Goal: Task Accomplishment & Management: Manage account settings

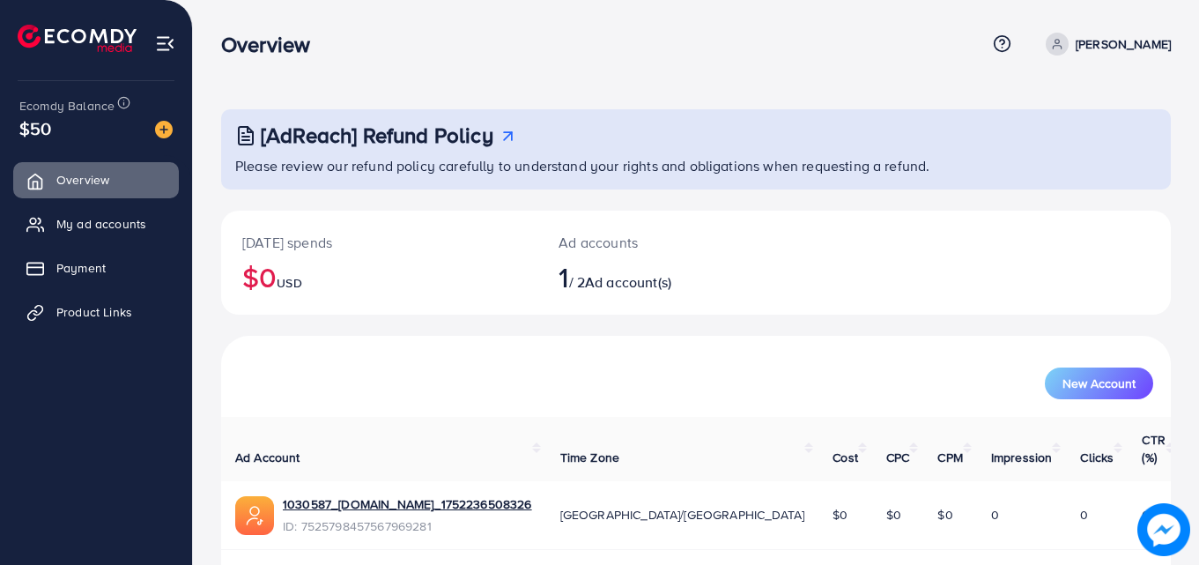
click at [1076, 46] on p "[PERSON_NAME]" at bounding box center [1123, 43] width 95 height 21
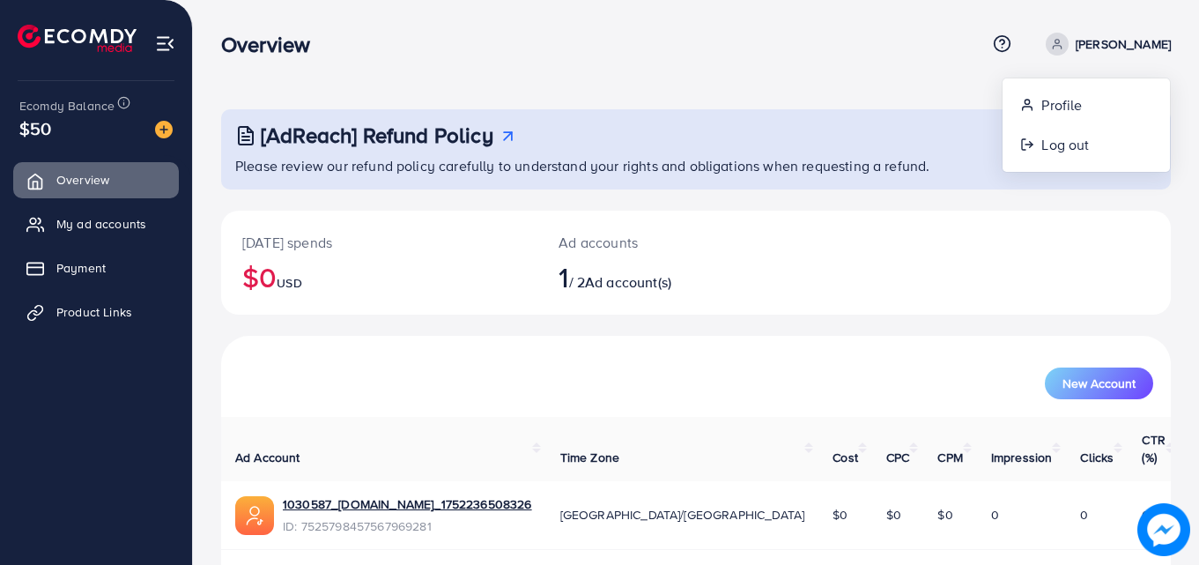
click at [1051, 44] on icon at bounding box center [1057, 44] width 12 height 12
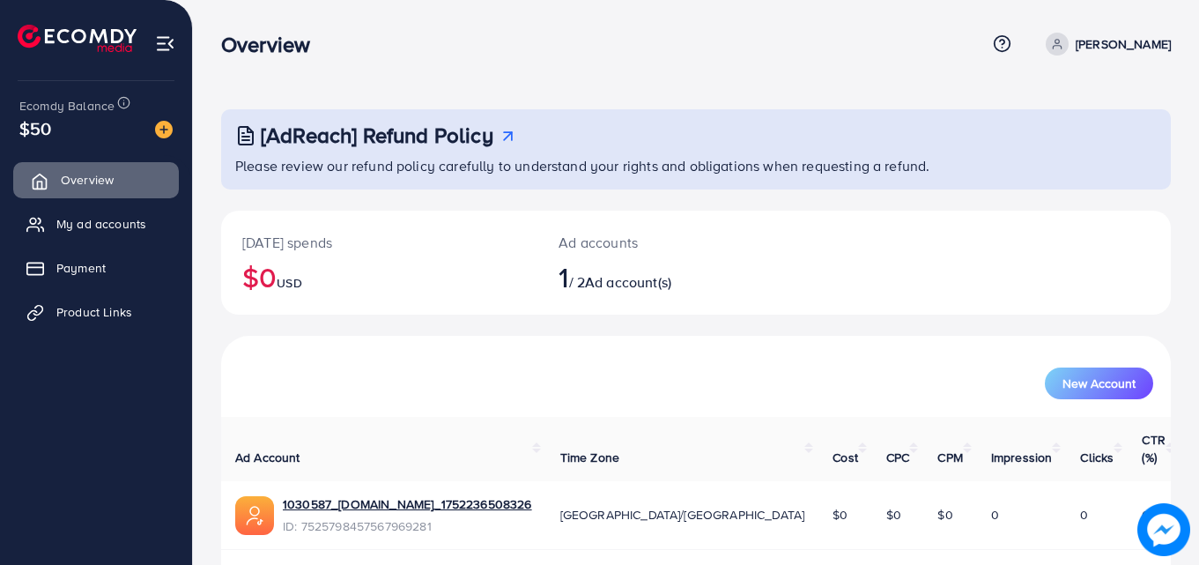
click at [90, 181] on span "Overview" at bounding box center [87, 180] width 53 height 18
click at [165, 43] on img at bounding box center [165, 43] width 20 height 20
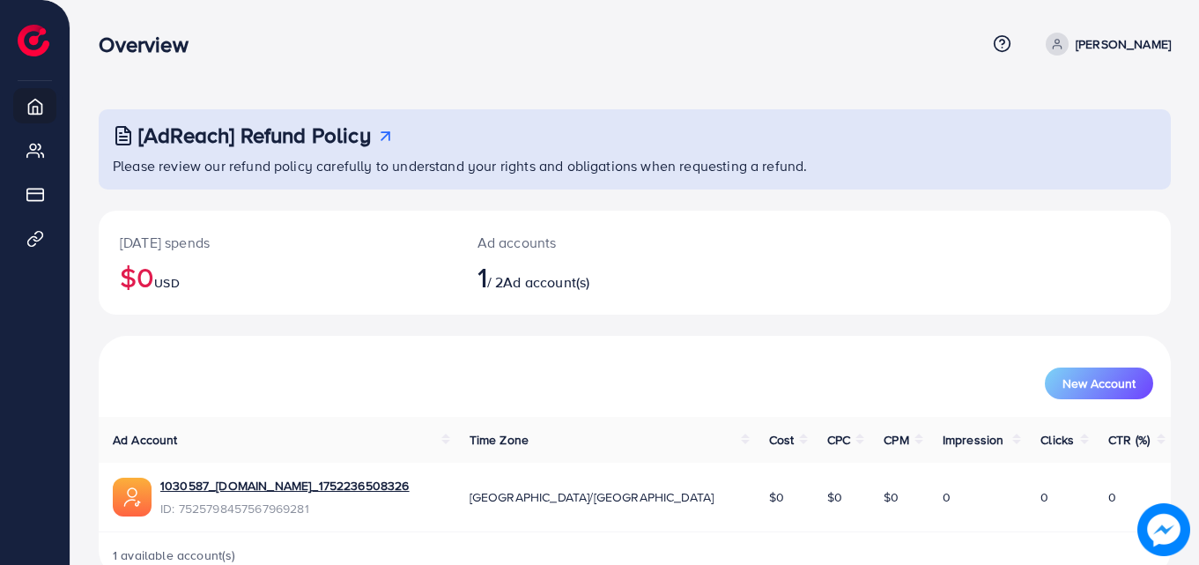
click at [1051, 41] on icon at bounding box center [1057, 44] width 12 height 12
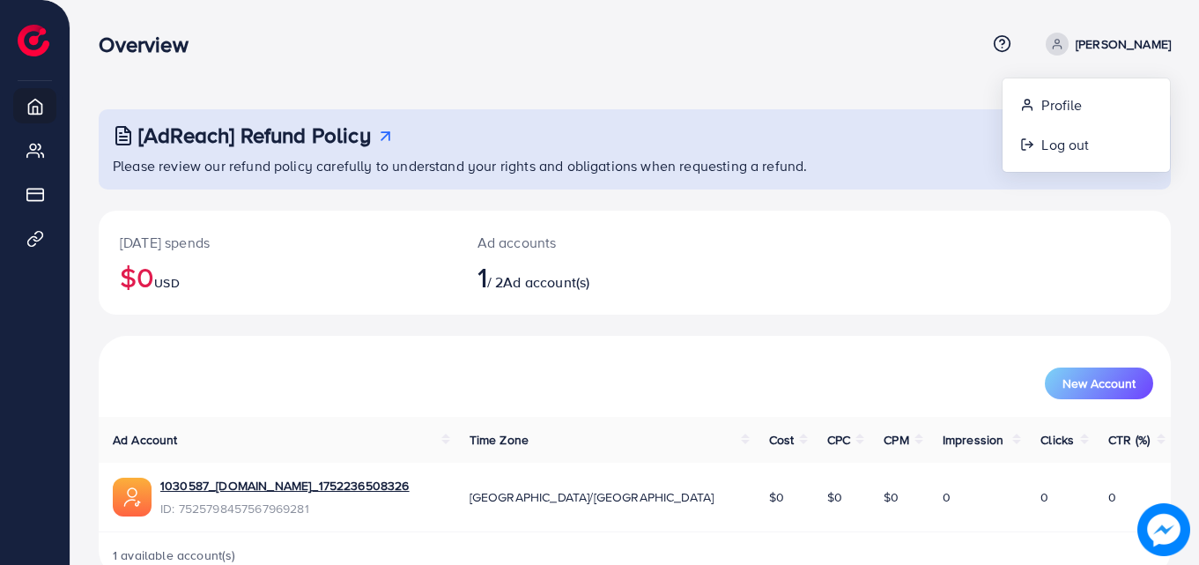
click at [1051, 41] on icon at bounding box center [1057, 44] width 12 height 12
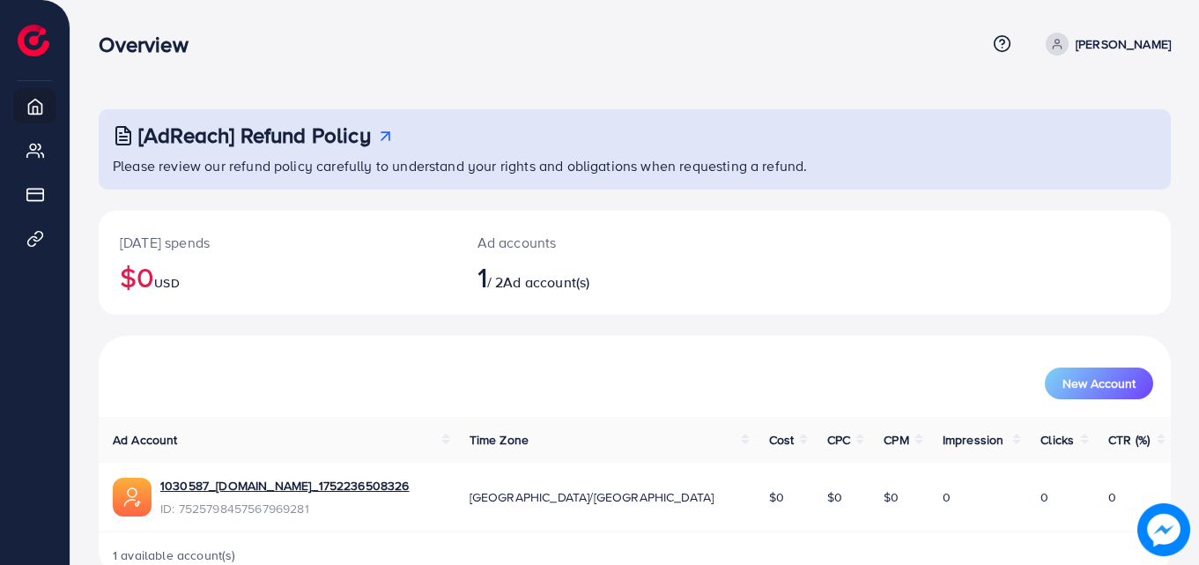
click at [1051, 45] on icon at bounding box center [1057, 44] width 12 height 12
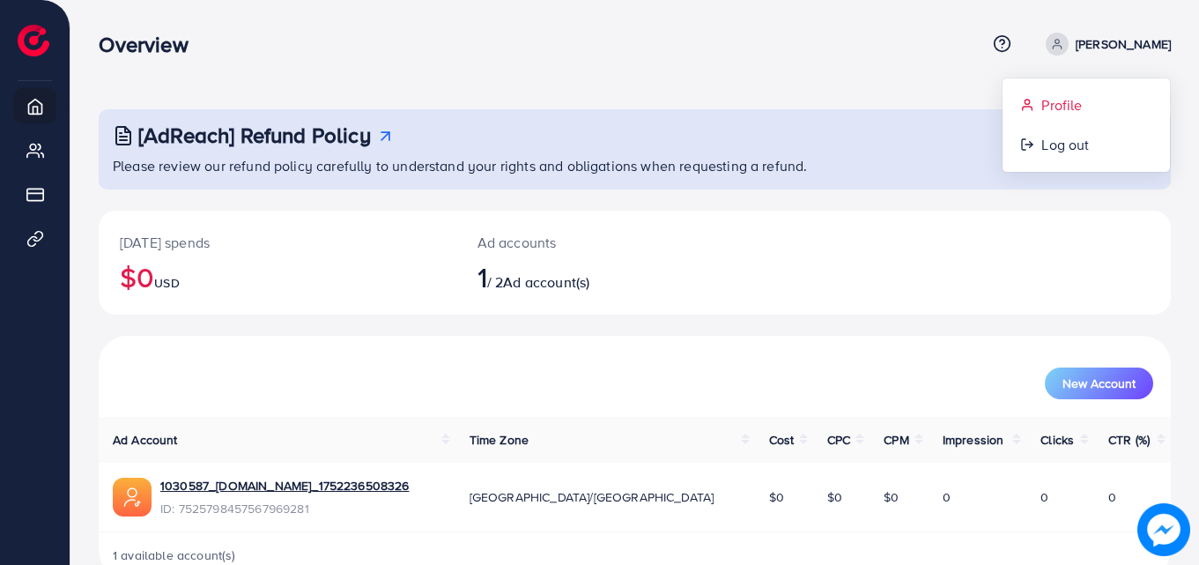
click at [1038, 101] on link "Profile" at bounding box center [1086, 105] width 167 height 40
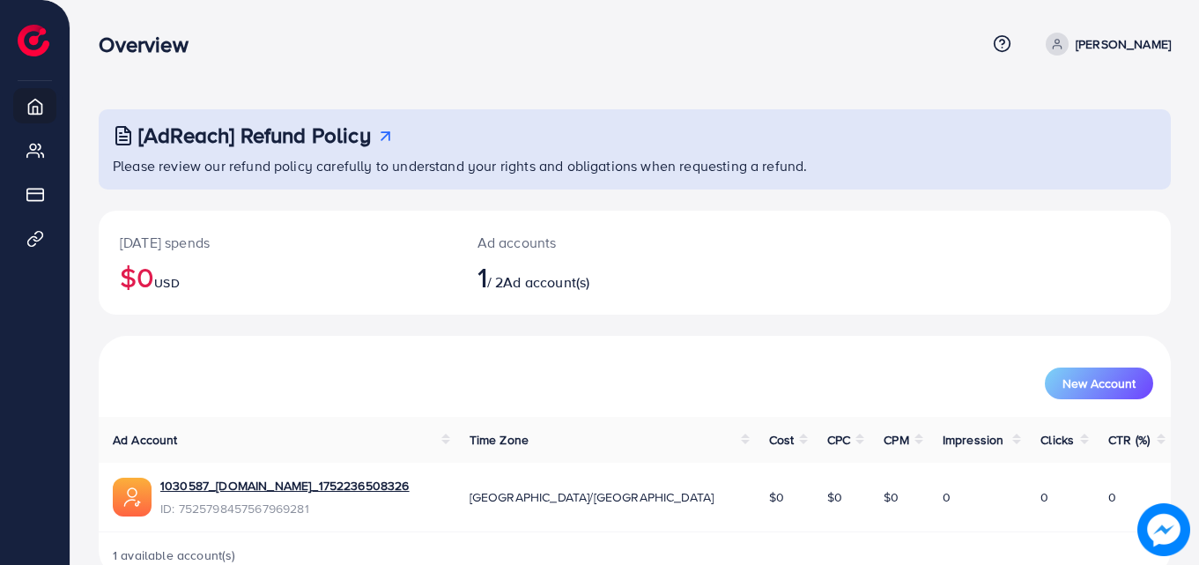
select select "********"
